Goal: Find specific page/section: Find specific page/section

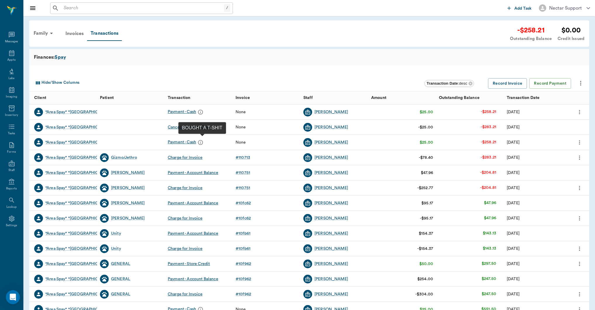
click at [203, 143] on icon "message" at bounding box center [201, 143] width 6 height 6
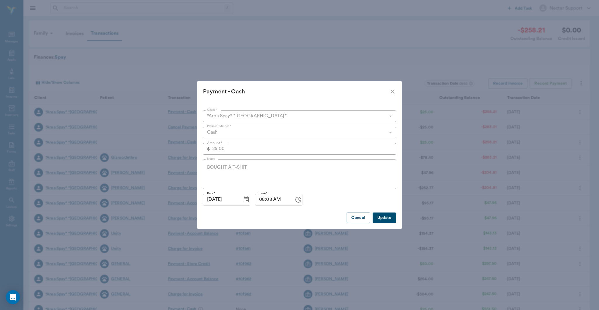
click at [392, 91] on icon "close" at bounding box center [392, 91] width 7 height 7
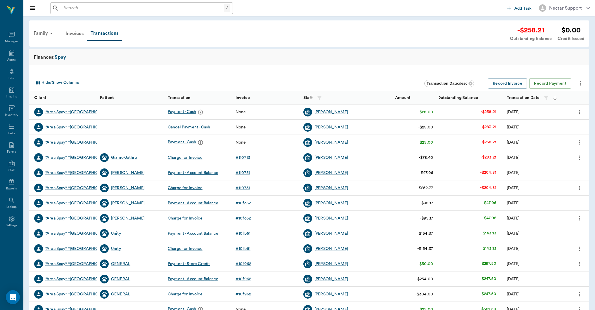
click at [183, 141] on div "Payment - Cash" at bounding box center [186, 142] width 37 height 9
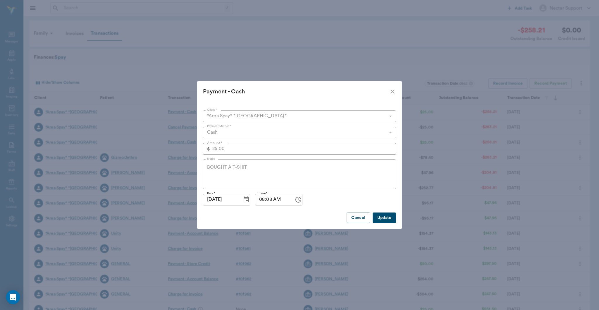
click at [244, 162] on div "BOUGHT A T-SHIT x Notes" at bounding box center [299, 175] width 193 height 30
click at [391, 91] on icon "close" at bounding box center [392, 91] width 7 height 7
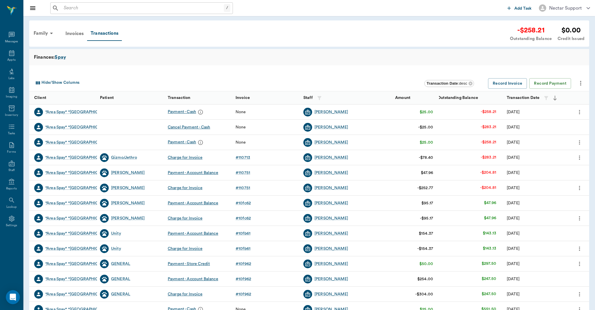
click at [581, 142] on icon "more" at bounding box center [579, 142] width 6 height 7
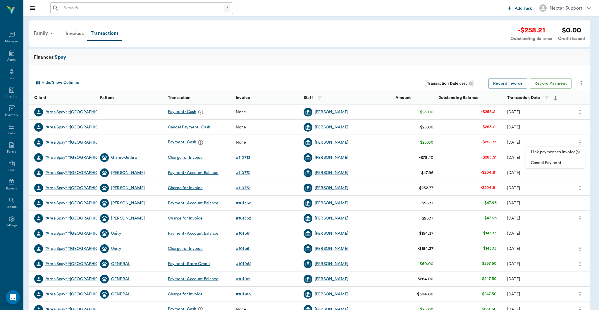
click at [582, 142] on div at bounding box center [299, 155] width 599 height 310
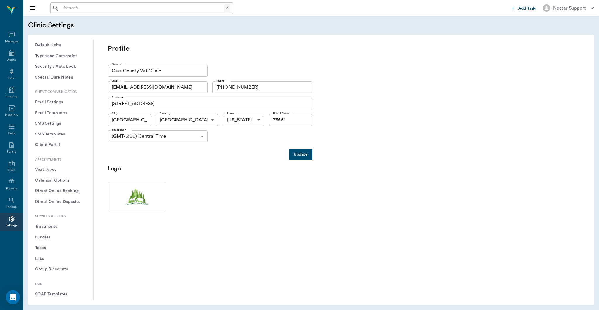
scroll to position [42, 0]
click at [59, 224] on button "Treatments" at bounding box center [61, 223] width 56 height 11
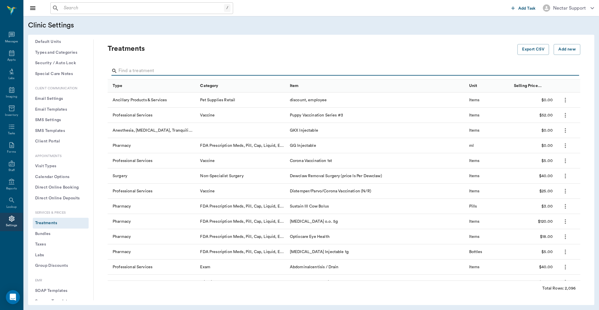
click at [172, 74] on input "Search" at bounding box center [344, 70] width 452 height 9
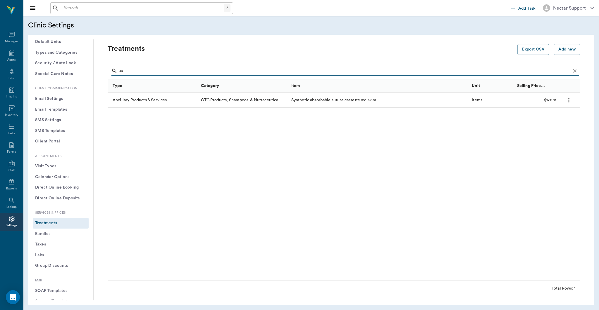
type input "c"
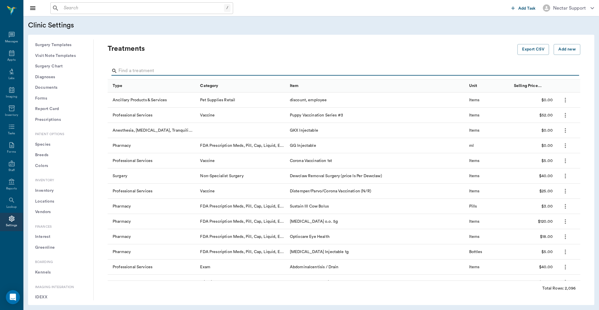
scroll to position [365, 0]
click at [53, 269] on button "Labels" at bounding box center [61, 267] width 56 height 11
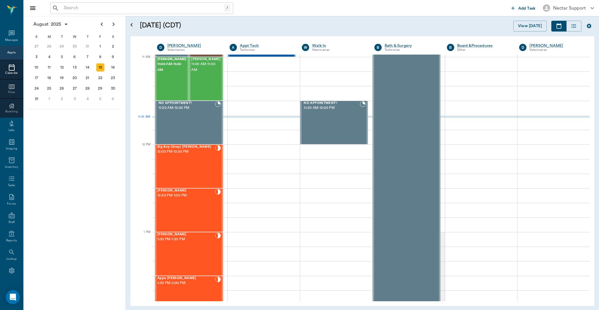
scroll to position [263, 0]
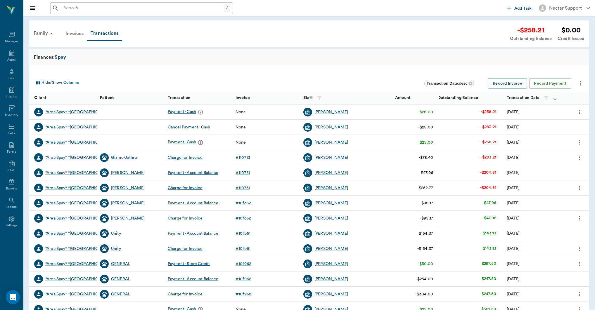
click at [73, 36] on div "Invoices" at bounding box center [74, 34] width 25 height 14
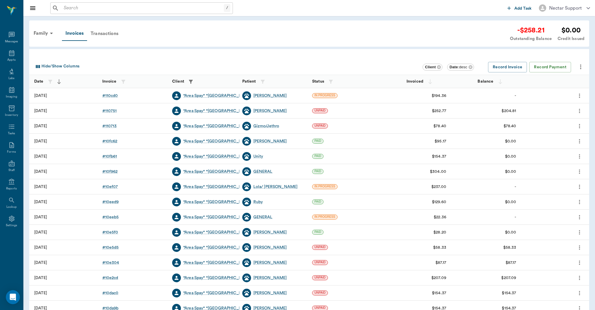
click at [108, 35] on div "Transactions" at bounding box center [104, 34] width 35 height 14
